Goal: Transaction & Acquisition: Purchase product/service

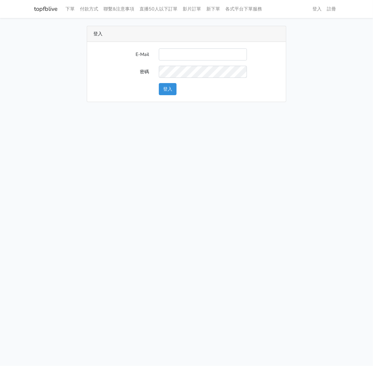
click at [175, 59] on input "E-Mail" at bounding box center [203, 54] width 88 height 12
type input "watin5408@gmail.com"
click at [166, 88] on button "登入" at bounding box center [168, 89] width 18 height 12
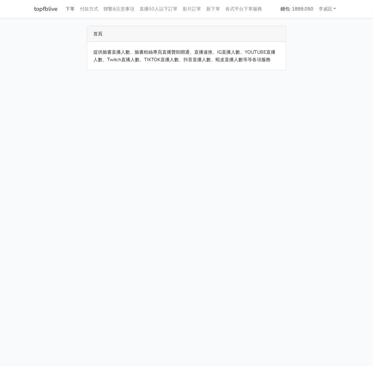
click at [68, 7] on link "下單" at bounding box center [70, 9] width 14 height 13
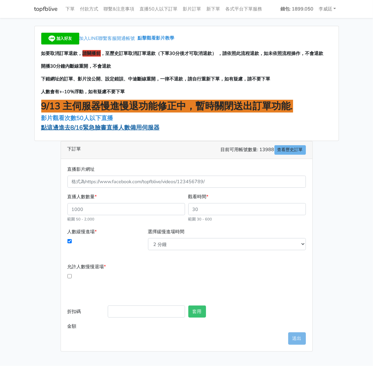
click at [76, 128] on span "點這邊進去8/16緊急臉書直播人數備用伺服器" at bounding box center [100, 128] width 118 height 8
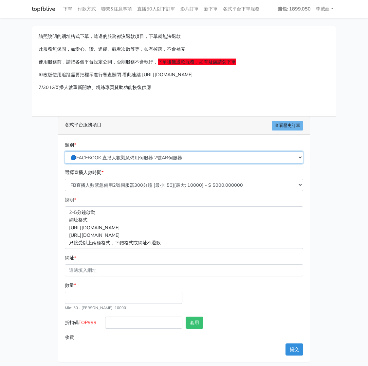
click at [148, 157] on select "🔵FACEBOOK 直播人數緊急備用伺服器 2號AB伺服器 🔵FACEBOOK 網軍專用貼文留言 安全保密 🔵FACEBOOK 直播人數緊急備用伺服器 J1 …" at bounding box center [184, 157] width 238 height 12
select select "3/26熱門平台服務台灣粉絲IG YT FB TIKTOK"
click at [67, 151] on select "🔵FACEBOOK 直播人數緊急備用伺服器 2號AB伺服器 🔵FACEBOOK 網軍專用貼文留言 安全保密 🔵FACEBOOK 直播人數緊急備用伺服器 J1 …" at bounding box center [184, 157] width 238 height 12
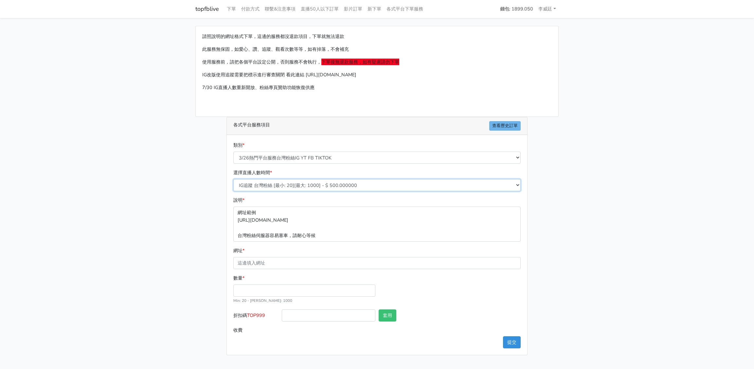
click at [284, 185] on select "IG追蹤 台灣粉絲 [最小: 20][最大: 1000] - $ 500.000000 IG愛心 台灣粉絲 [最小: 20][最大: 1000] - $ 35…" at bounding box center [376, 185] width 287 height 12
select select "670"
click at [233, 179] on select "IG追蹤 台灣粉絲 [最小: 20][最大: 1000] - $ 500.000000 IG愛心 台灣粉絲 [最小: 20][最大: 1000] - $ 35…" at bounding box center [376, 185] width 287 height 12
click at [262, 261] on input "網址 *" at bounding box center [376, 263] width 287 height 12
paste input "[URL][DOMAIN_NAME][DOMAIN_NAME]"
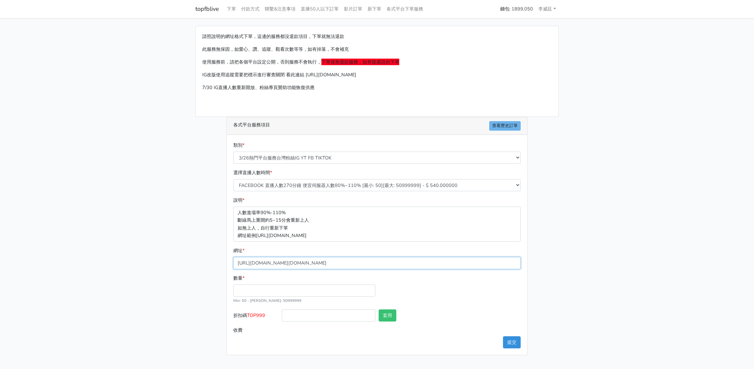
type input "[URL][DOMAIN_NAME][DOMAIN_NAME]"
click at [249, 290] on input "數量 *" at bounding box center [304, 290] width 142 height 12
type input "200"
type input "108.000"
drag, startPoint x: 258, startPoint y: 312, endPoint x: 249, endPoint y: 312, distance: 9.2
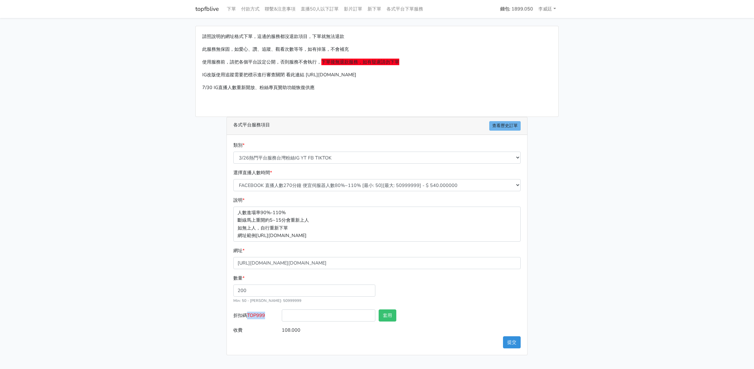
click at [249, 312] on label "折扣碼 TOP999" at bounding box center [256, 316] width 48 height 15
copy span "TOP999"
click at [314, 318] on input "折扣碼 TOP999" at bounding box center [329, 315] width 94 height 12
paste input "TOP999"
type input "TOP999"
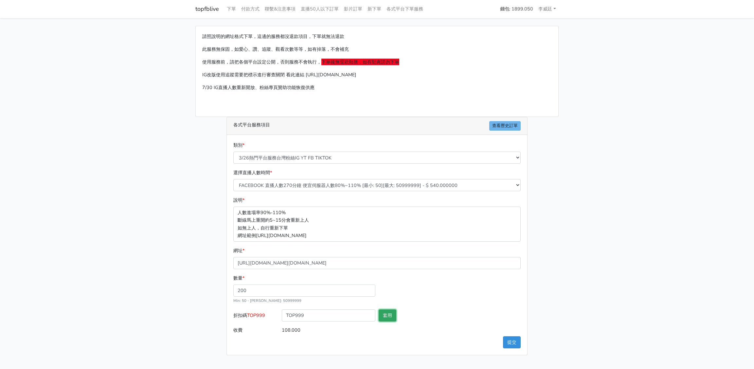
click at [367, 316] on button "套用" at bounding box center [387, 315] width 18 height 12
type input "套用失敗"
click at [367, 341] on button "提交" at bounding box center [512, 342] width 18 height 12
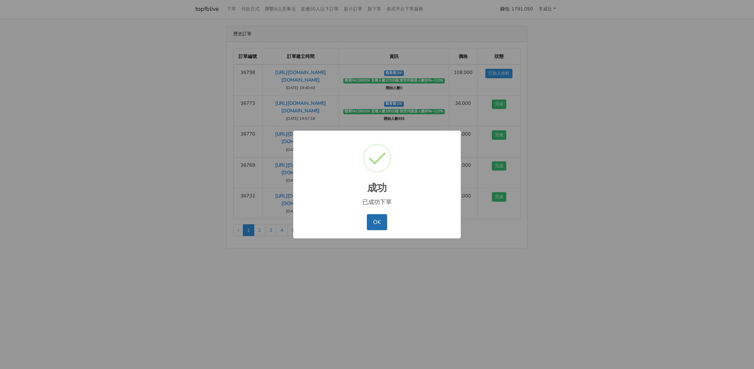
click at [379, 219] on button "OK" at bounding box center [377, 222] width 20 height 16
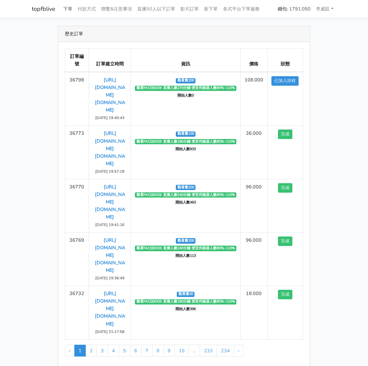
click at [68, 7] on link "下單" at bounding box center [68, 9] width 14 height 13
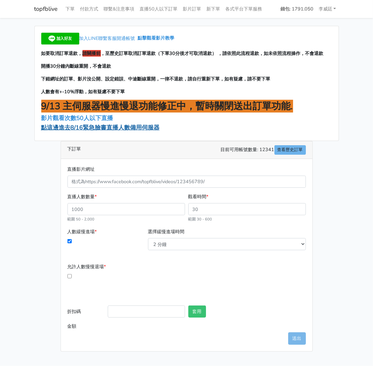
click at [101, 127] on span "點這邊進去8/16緊急臉書直播人數備用伺服器" at bounding box center [100, 128] width 118 height 8
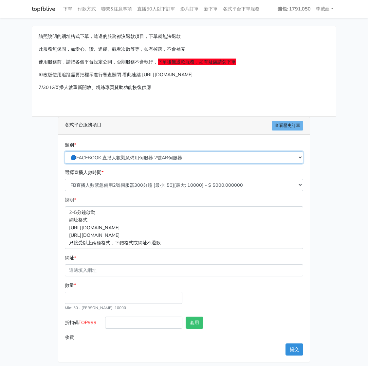
click at [149, 160] on select "🔵FACEBOOK 直播人數緊急備用伺服器 2號AB伺服器 🔵FACEBOOK 網軍專用貼文留言 安全保密 🔵FACEBOOK 直播人數緊急備用伺服器 J1 …" at bounding box center [184, 157] width 238 height 12
select select "3/26熱門平台服務台灣粉絲IG YT FB TIKTOK"
click at [67, 151] on select "🔵FACEBOOK 直播人數緊急備用伺服器 2號AB伺服器 🔵FACEBOOK 網軍專用貼文留言 安全保密 🔵FACEBOOK 直播人數緊急備用伺服器 J1 …" at bounding box center [184, 157] width 238 height 12
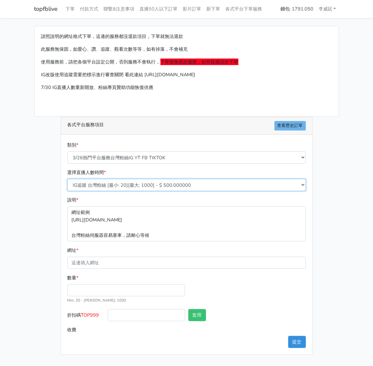
click at [112, 185] on select "IG追蹤 台灣粉絲 [最小: 20][最大: 1000] - $ 500.000000 IG愛心 台灣粉絲 [最小: 20][最大: 1000] - $ 35…" at bounding box center [186, 185] width 238 height 12
select select "669"
click at [67, 179] on select "IG追蹤 台灣粉絲 [最小: 20][最大: 1000] - $ 500.000000 IG愛心 台灣粉絲 [最小: 20][最大: 1000] - $ 35…" at bounding box center [186, 185] width 238 height 12
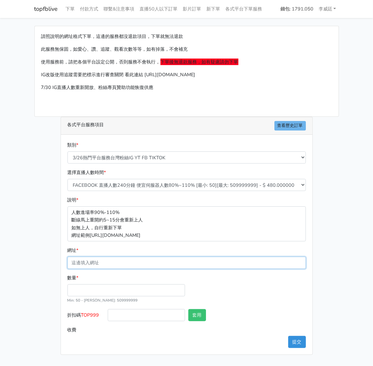
click at [102, 262] on input "網址 *" at bounding box center [186, 263] width 238 height 12
paste input "[URL][DOMAIN_NAME][DOMAIN_NAME]"
type input "[URL][DOMAIN_NAME][DOMAIN_NAME]"
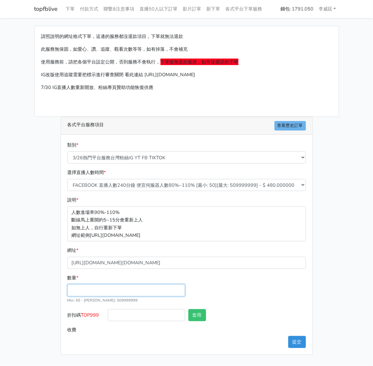
drag, startPoint x: 85, startPoint y: 287, endPoint x: 81, endPoint y: 286, distance: 4.0
click at [85, 287] on input "數量 *" at bounding box center [125, 290] width 117 height 12
type input "200"
type input "96.000"
drag, startPoint x: 98, startPoint y: 315, endPoint x: 82, endPoint y: 313, distance: 15.8
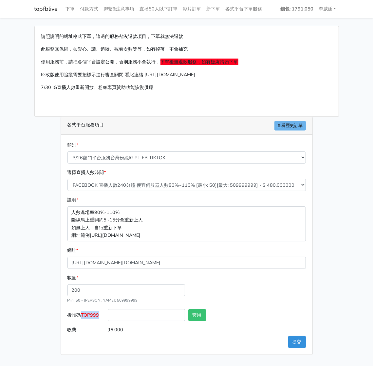
click at [82, 313] on label "折扣碼 TOP999" at bounding box center [86, 316] width 40 height 15
copy span "TOP999"
click at [139, 315] on input "折扣碼 TOP999" at bounding box center [146, 315] width 77 height 12
click at [198, 314] on button "套用" at bounding box center [197, 315] width 18 height 12
click at [300, 341] on button "提交" at bounding box center [297, 342] width 18 height 12
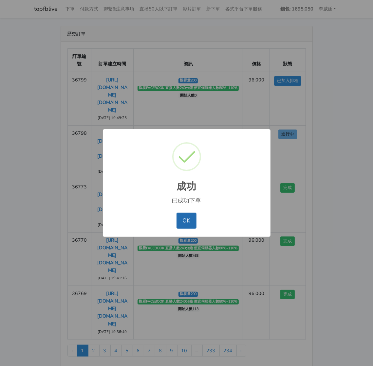
click at [186, 219] on button "OK" at bounding box center [186, 221] width 20 height 16
